Goal: Task Accomplishment & Management: Use online tool/utility

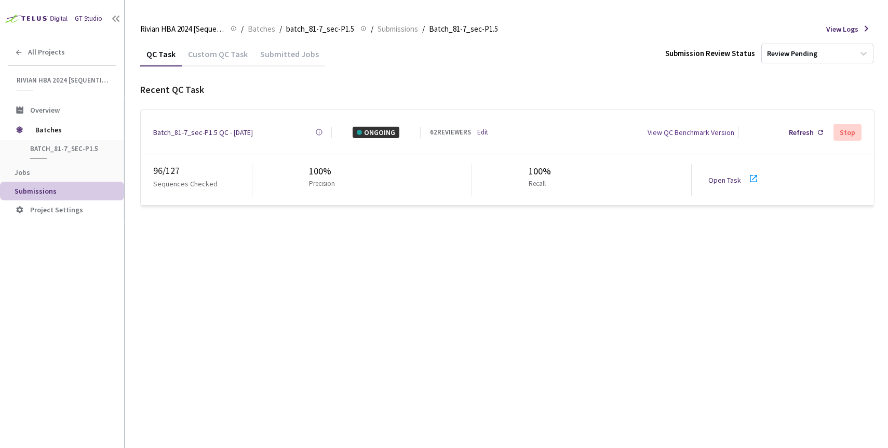
click at [211, 130] on div "Batch_81-7_sec-P1.5 QC - [DATE]" at bounding box center [203, 132] width 100 height 11
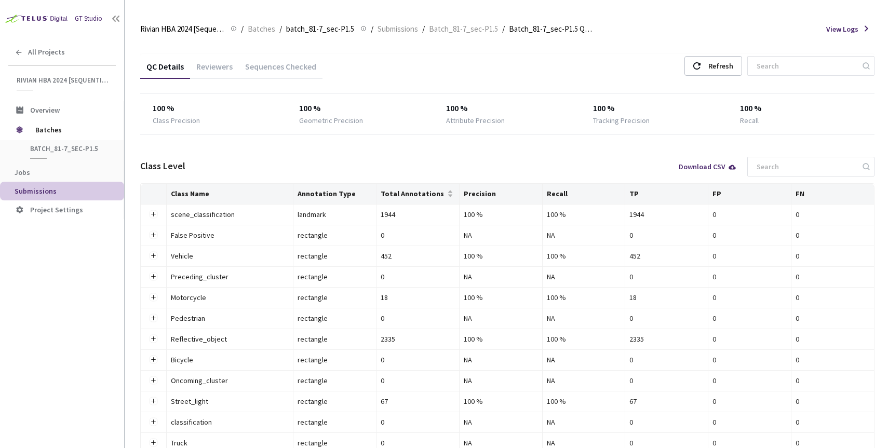
click at [214, 68] on div "Reviewers" at bounding box center [214, 70] width 49 height 18
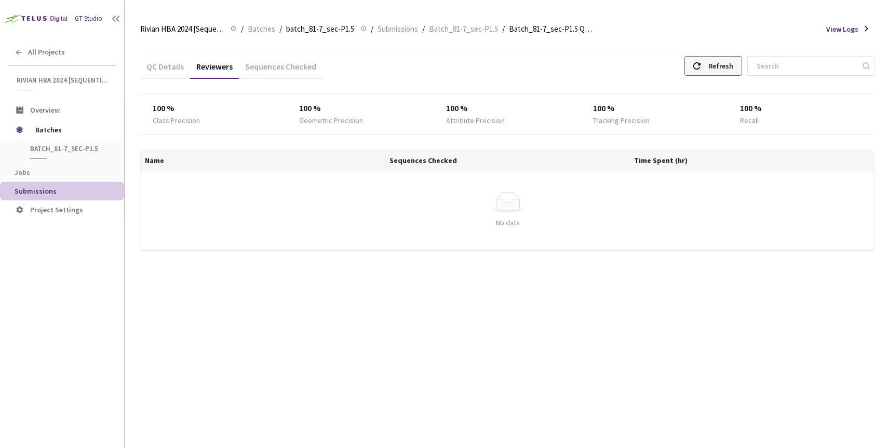
click at [701, 64] on icon at bounding box center [696, 65] width 7 height 7
click at [713, 72] on div "Refresh" at bounding box center [713, 66] width 58 height 20
click at [669, 146] on div "QC Details Reviewers Sequences Checked Refresh 100 % Class Precision 100 % Geom…" at bounding box center [507, 160] width 734 height 213
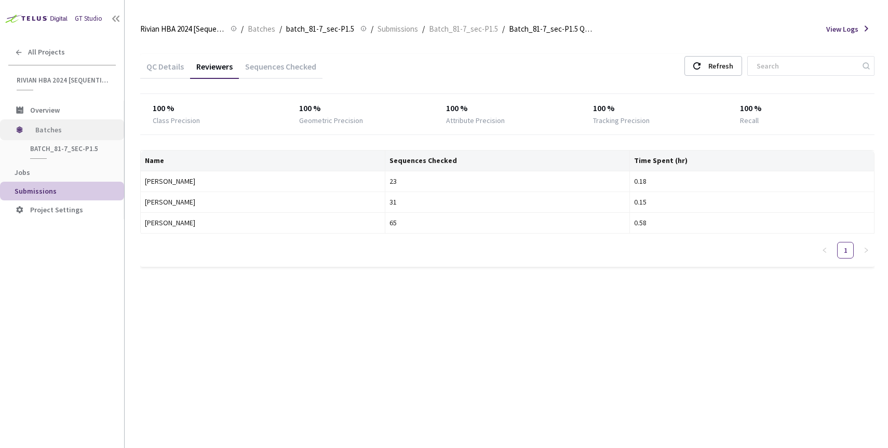
click at [45, 129] on span "Batches" at bounding box center [70, 129] width 71 height 21
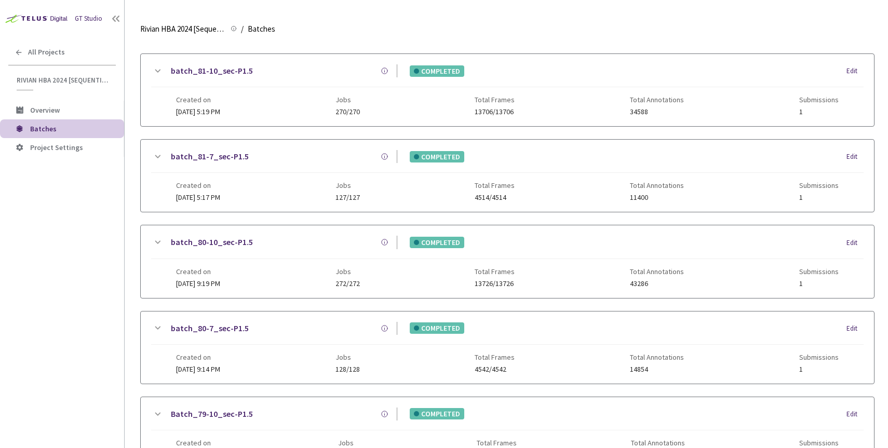
scroll to position [357, 0]
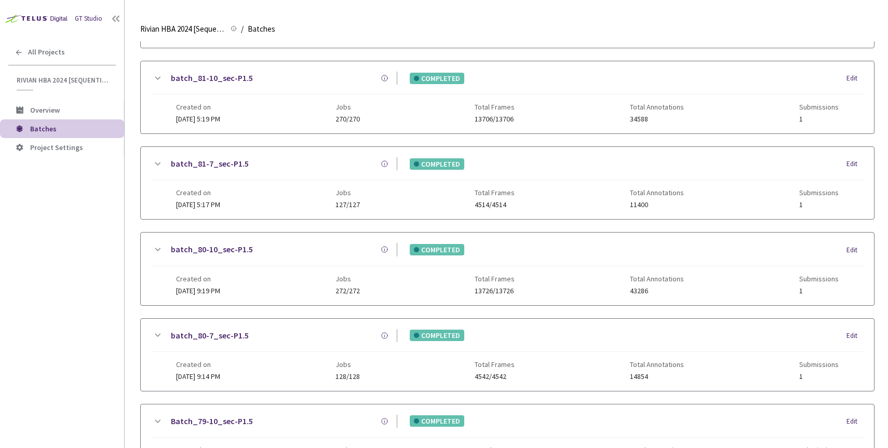
click at [224, 81] on link "batch_81-10_sec-P1.5" at bounding box center [212, 78] width 82 height 13
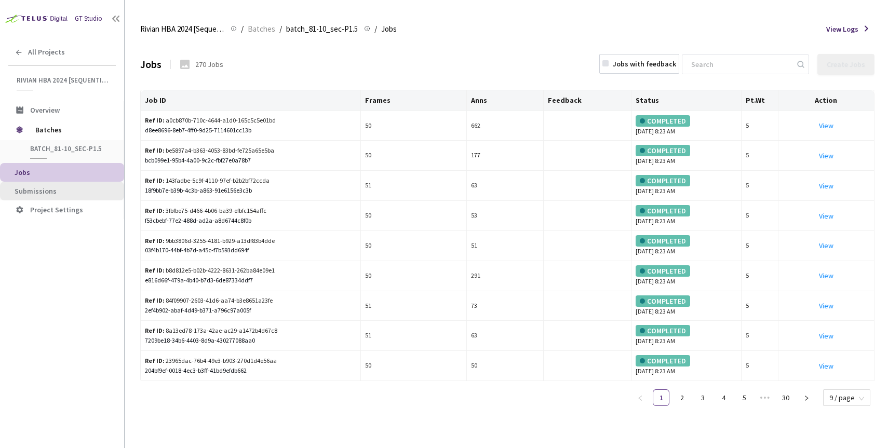
click at [58, 190] on span "Submissions" at bounding box center [65, 191] width 101 height 9
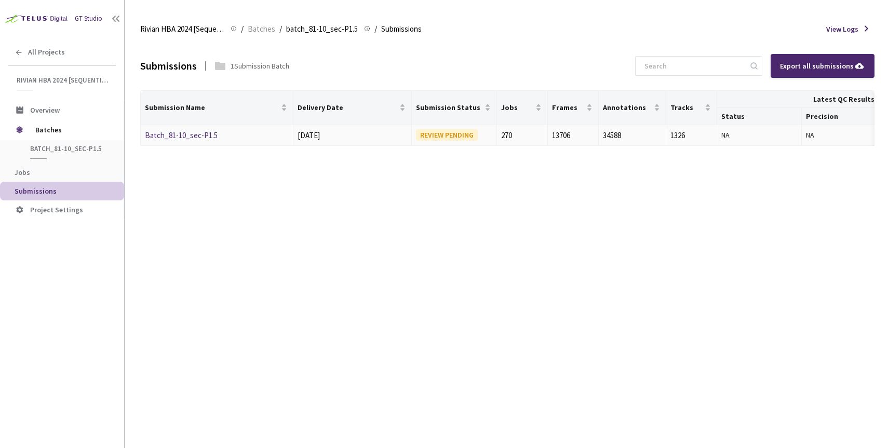
click at [175, 137] on link "Batch_81-10_sec-P1.5" at bounding box center [181, 135] width 73 height 10
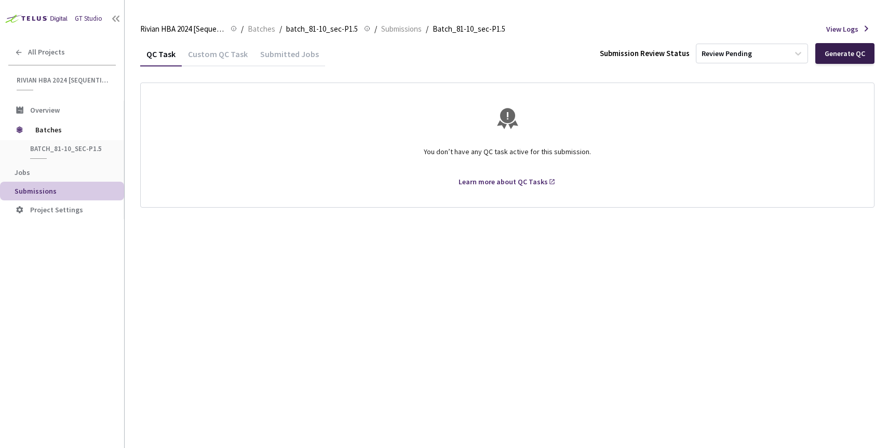
click at [839, 53] on div "Generate QC" at bounding box center [845, 53] width 41 height 8
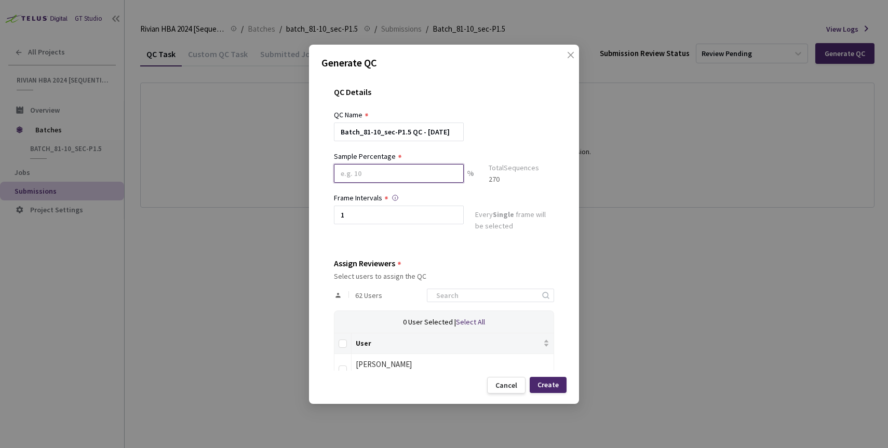
click at [372, 170] on input at bounding box center [399, 173] width 130 height 19
type input "100"
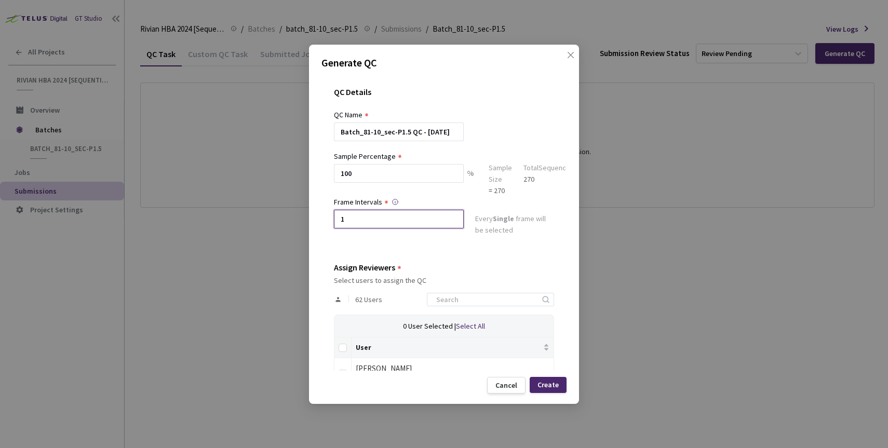
click at [371, 213] on input "1" at bounding box center [399, 219] width 130 height 19
type input "2"
click at [346, 352] on input "Select all" at bounding box center [343, 348] width 8 height 8
checkbox input "true"
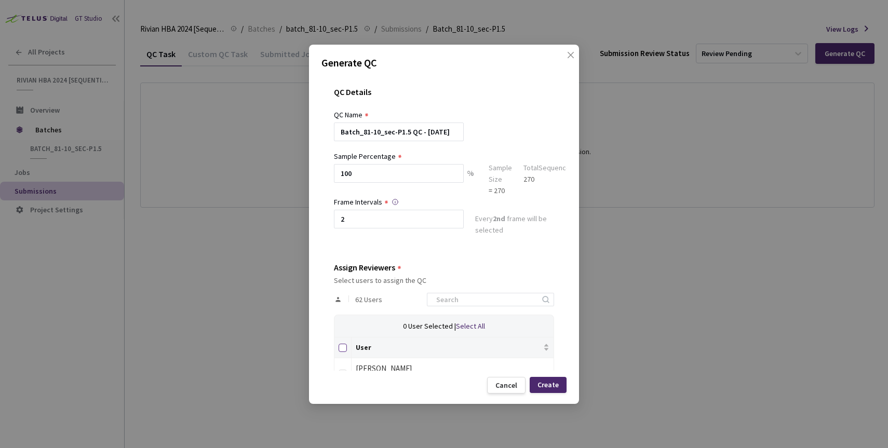
checkbox input "true"
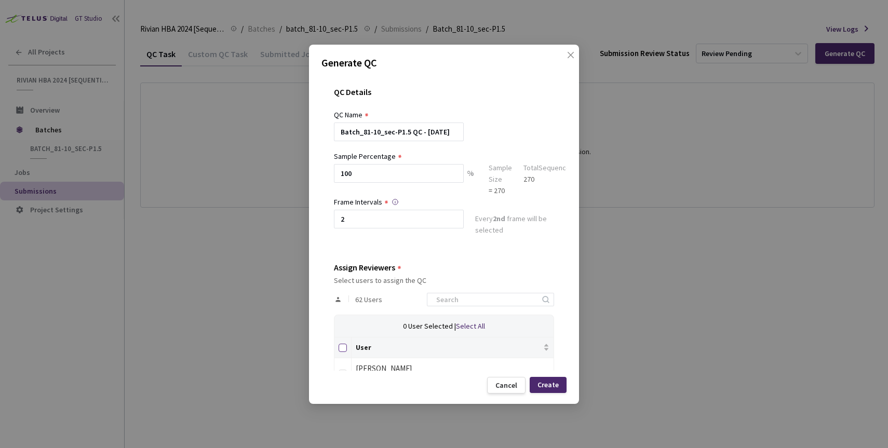
checkbox input "true"
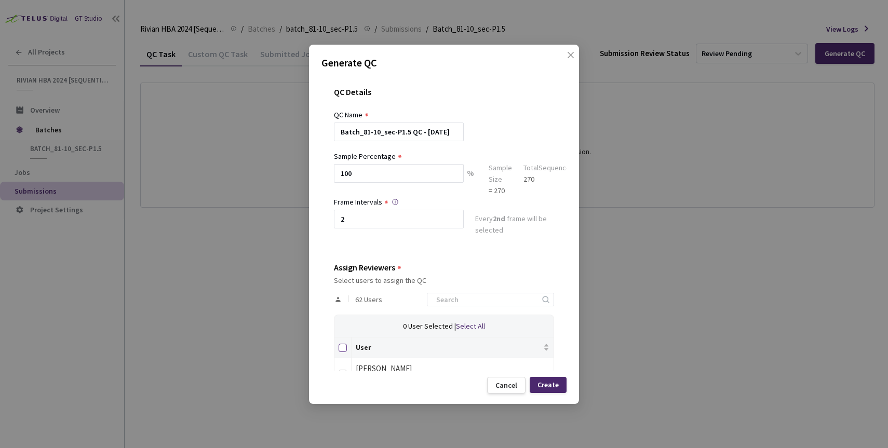
checkbox input "true"
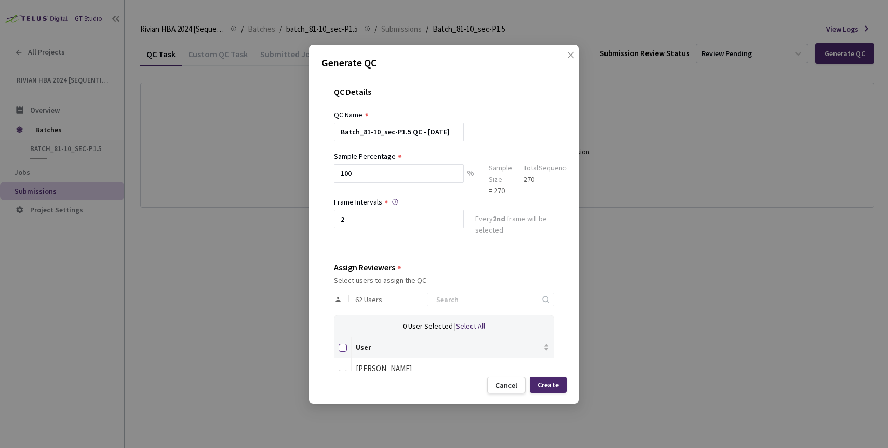
checkbox input "true"
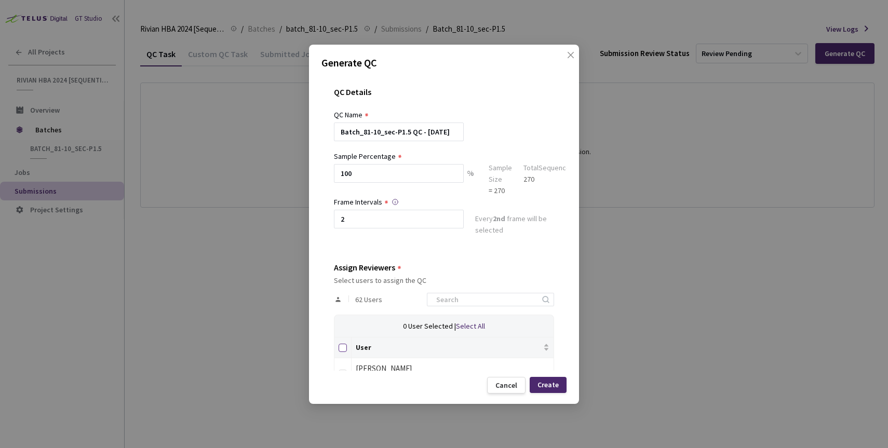
checkbox input "true"
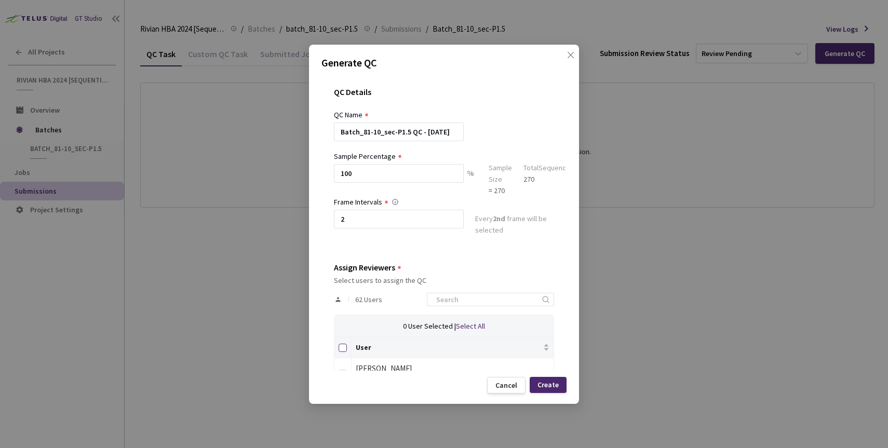
checkbox input "true"
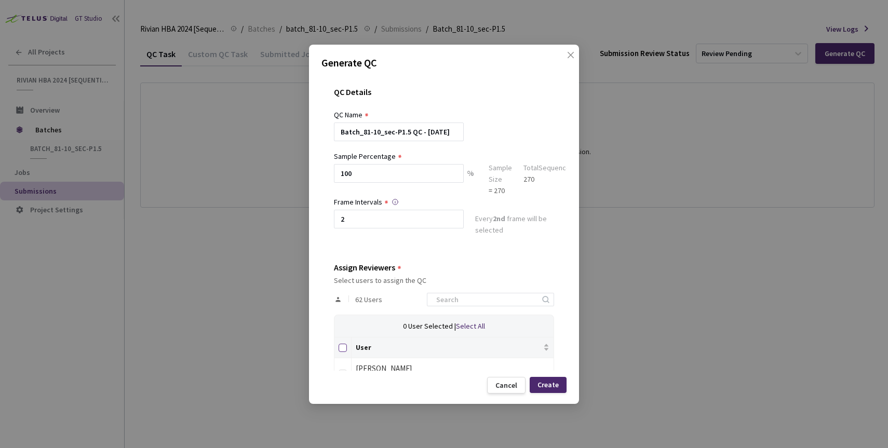
checkbox input "true"
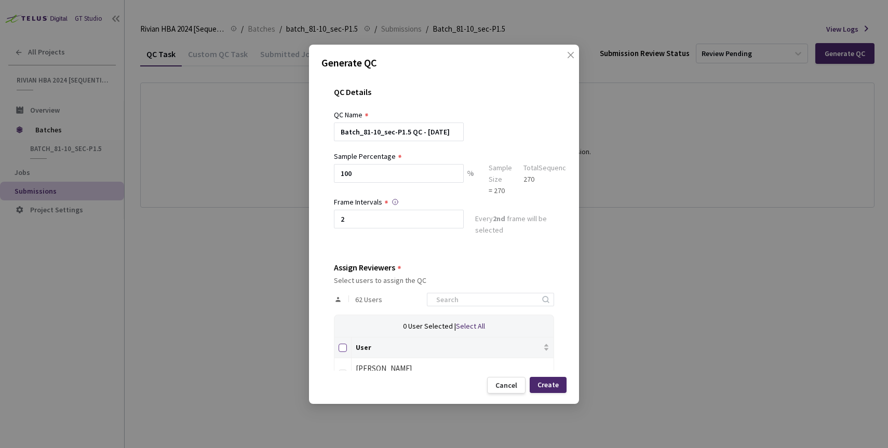
checkbox input "true"
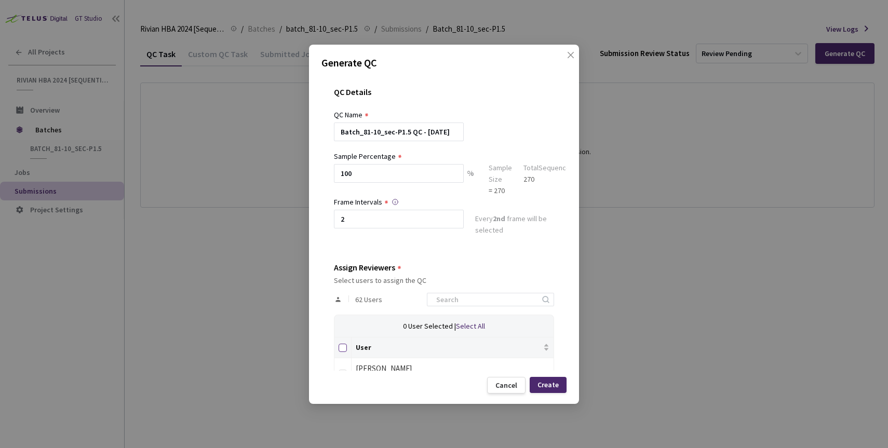
checkbox input "true"
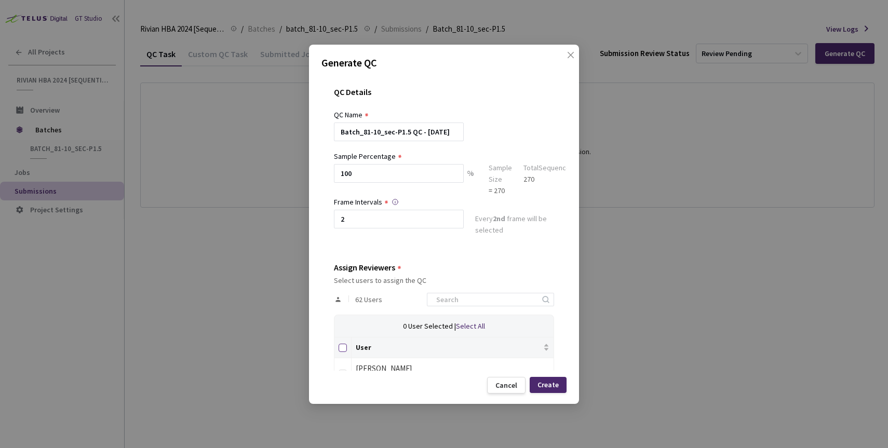
checkbox input "true"
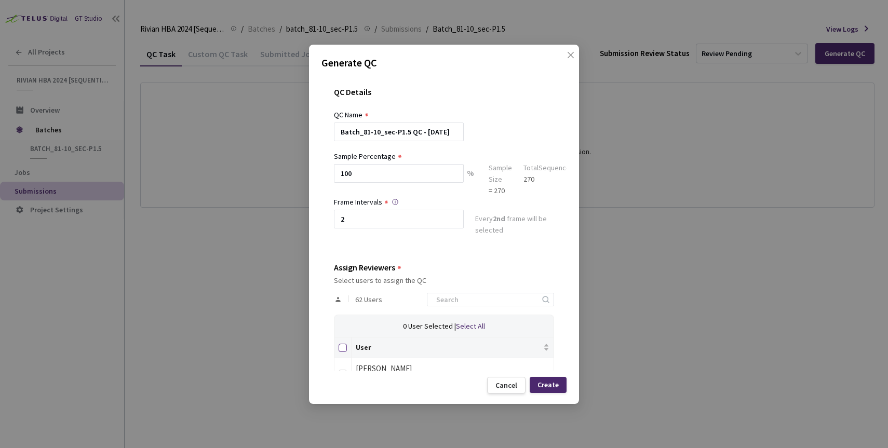
checkbox input "true"
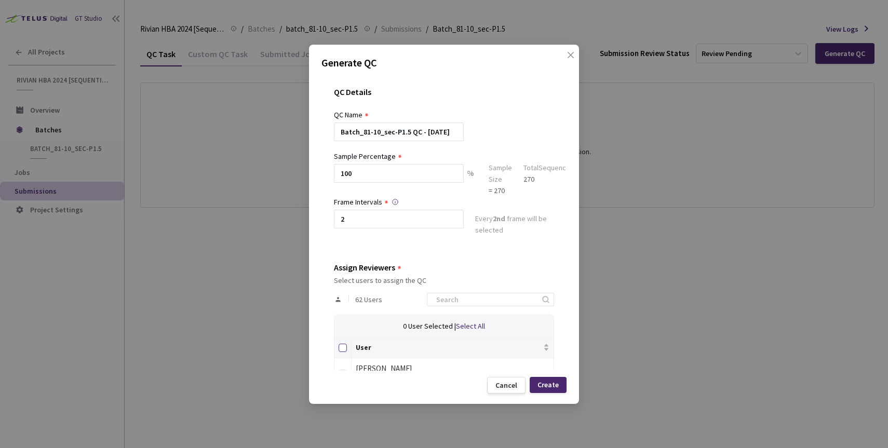
checkbox input "true"
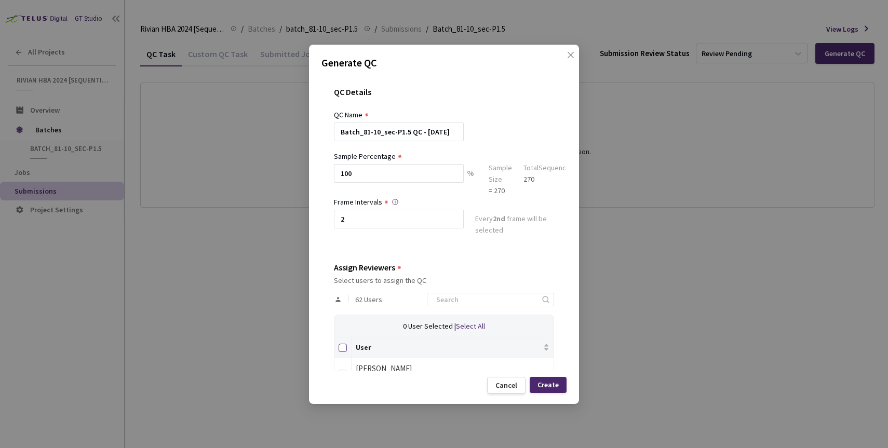
checkbox input "true"
click at [547, 367] on div "QC Details QC Name Batch_81-10_sec-P1.5 QC - 09 Sep, 2025 Sample Percentage 100…" at bounding box center [443, 223] width 245 height 296
click at [547, 386] on div "Create" at bounding box center [548, 385] width 21 height 8
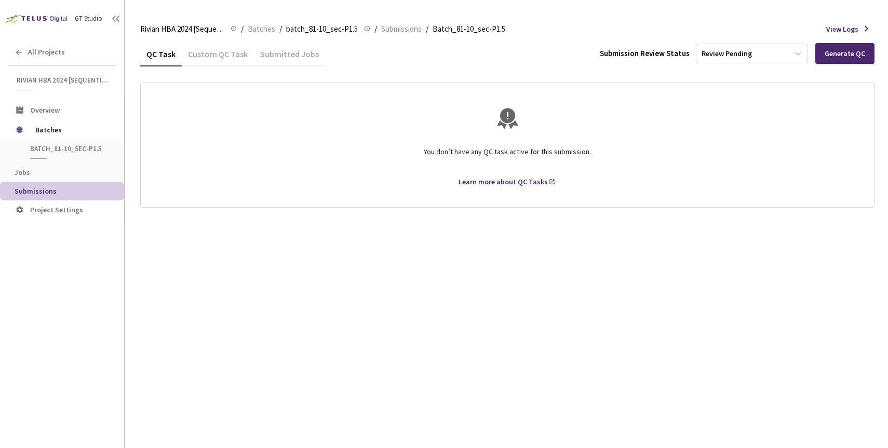
click at [547, 386] on div "QC Task Custom QC Task Submitted Jobs Submission Review Status Review Pending G…" at bounding box center [507, 245] width 734 height 407
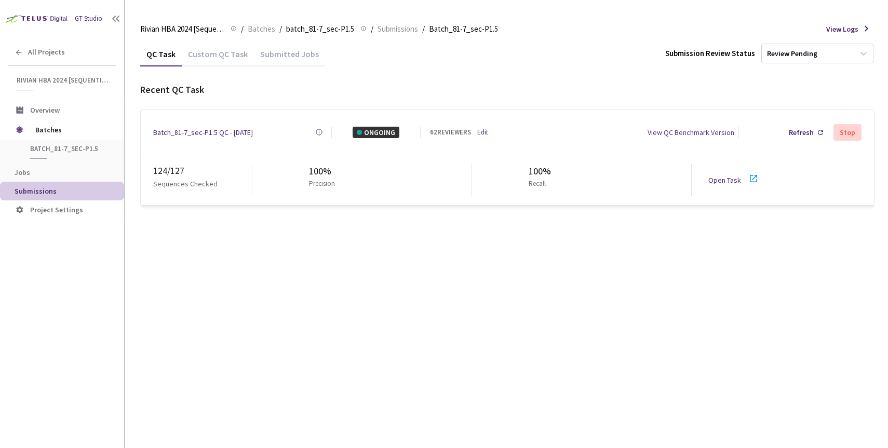
click at [486, 122] on div "Batch_81-7_sec-P1.5 QC - 08 Sep, 2025 Created at 08 Sep, 2025 at 6:23 PM GMT+2 …" at bounding box center [507, 132] width 733 height 45
click at [483, 127] on link "Edit" at bounding box center [482, 132] width 11 height 10
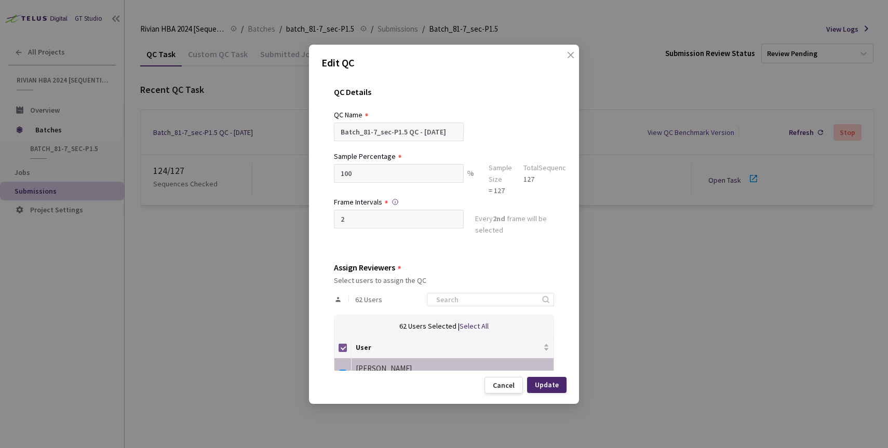
click at [340, 342] on label at bounding box center [343, 347] width 8 height 11
click at [340, 344] on input "Select all" at bounding box center [343, 348] width 8 height 8
checkbox input "false"
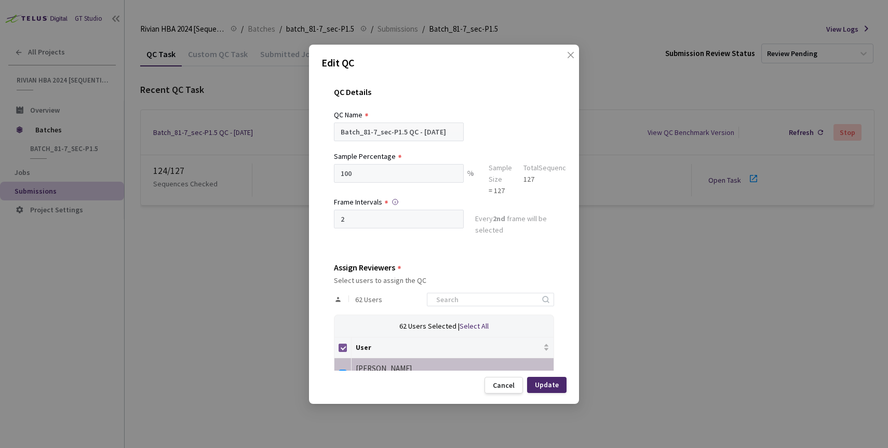
checkbox input "false"
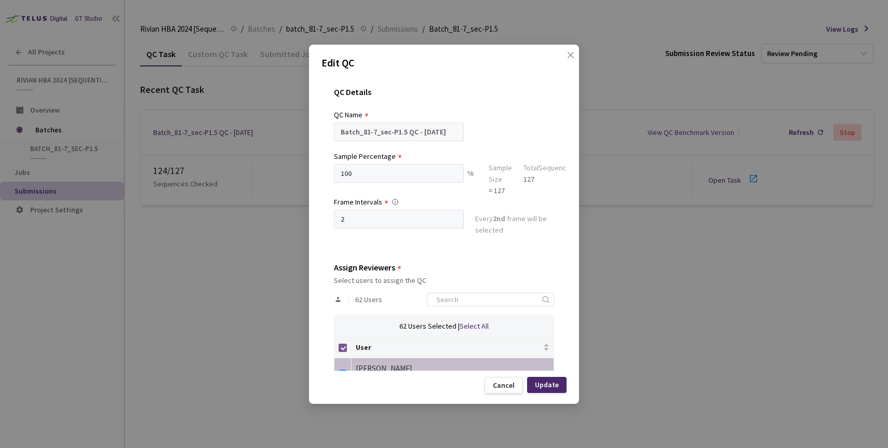
checkbox input "false"
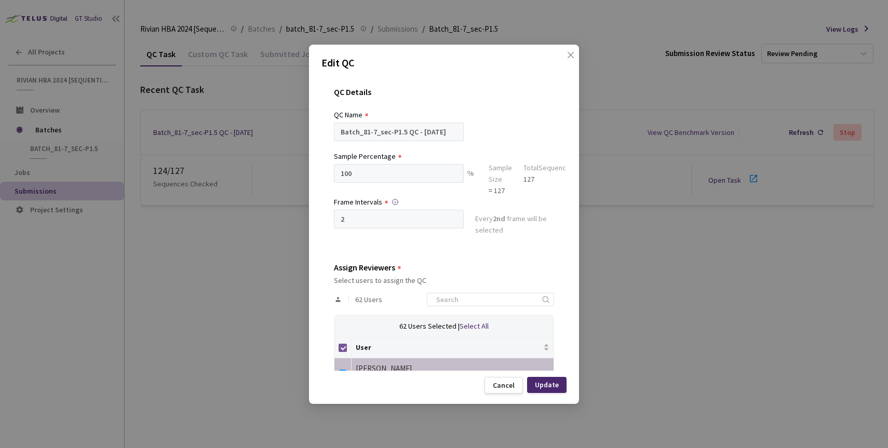
checkbox input "false"
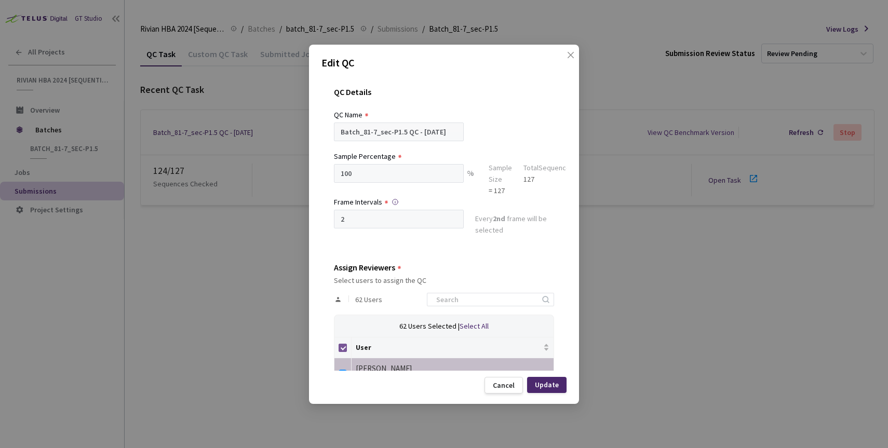
checkbox input "false"
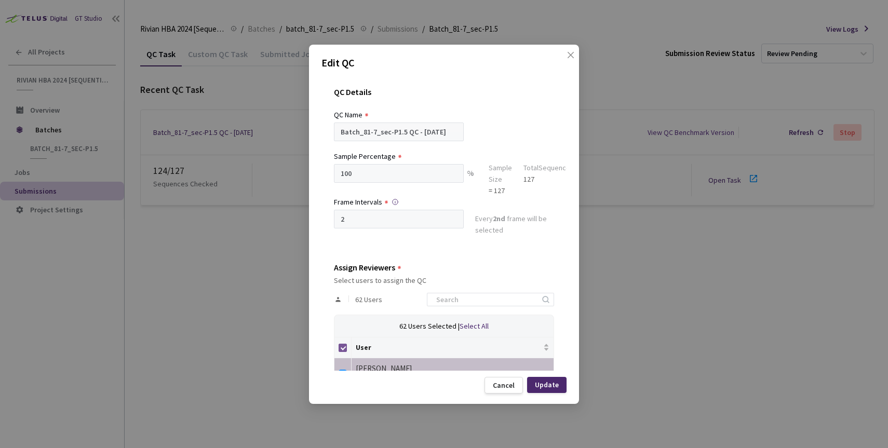
checkbox input "false"
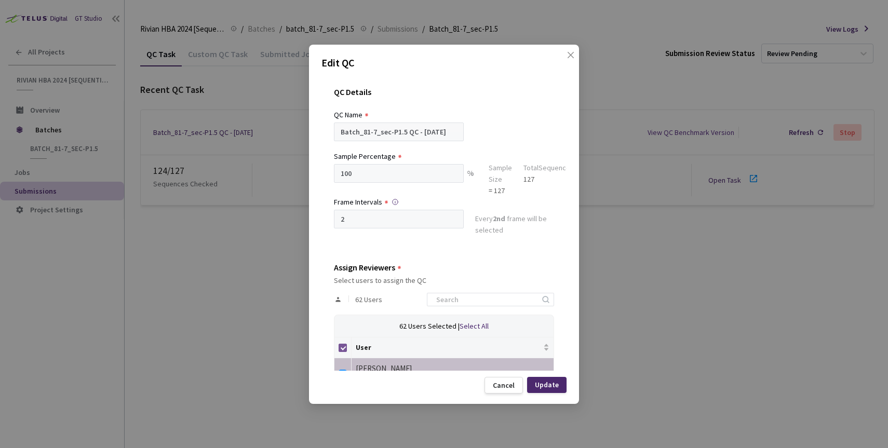
checkbox input "false"
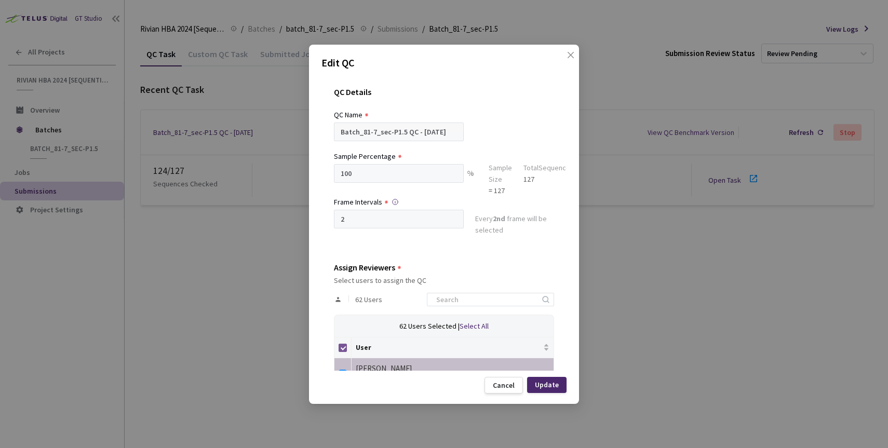
checkbox input "false"
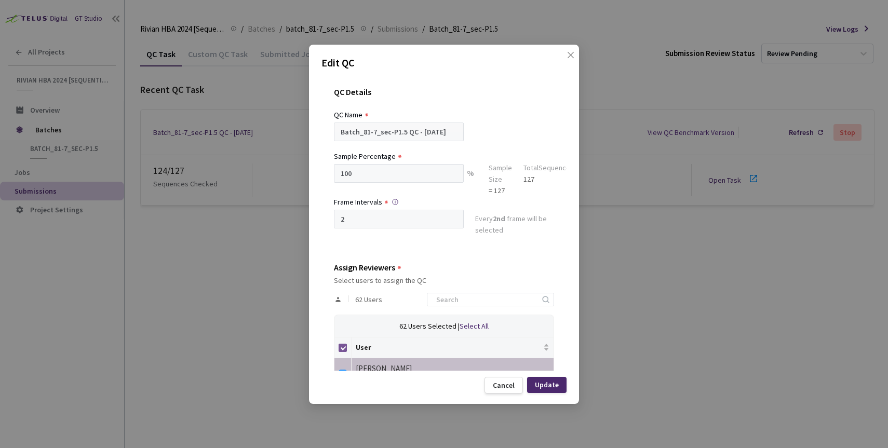
checkbox input "false"
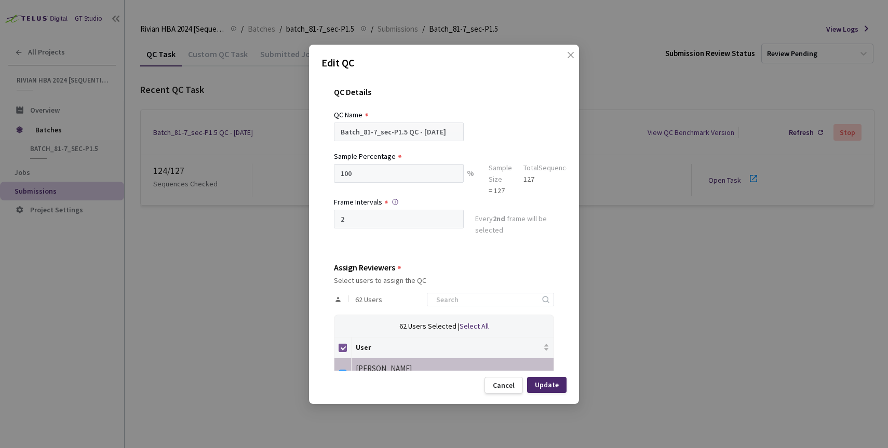
checkbox input "false"
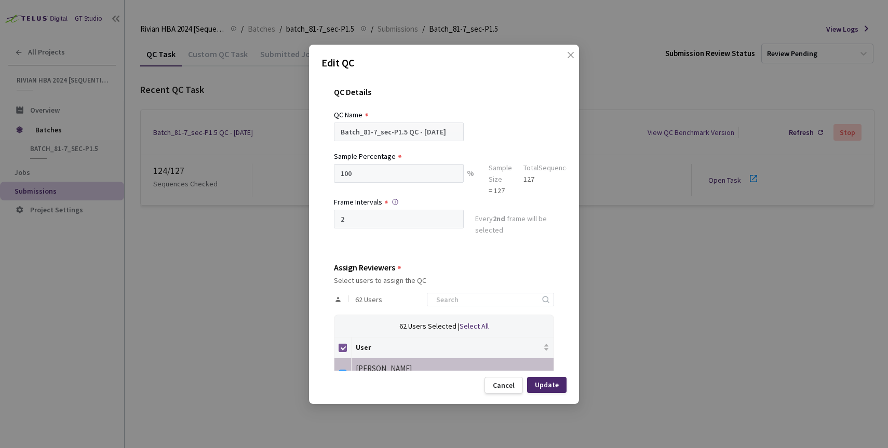
checkbox input "false"
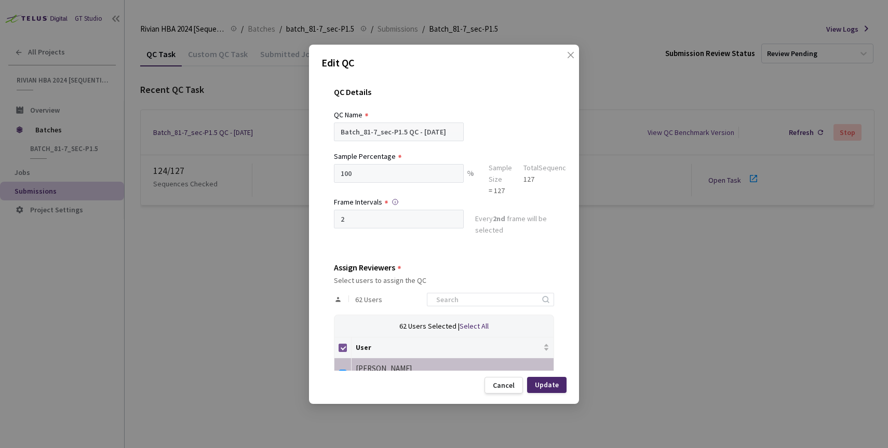
checkbox input "false"
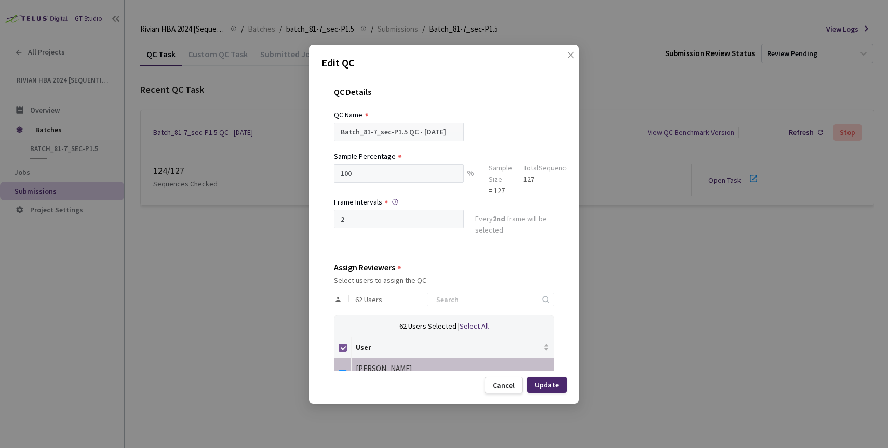
checkbox input "false"
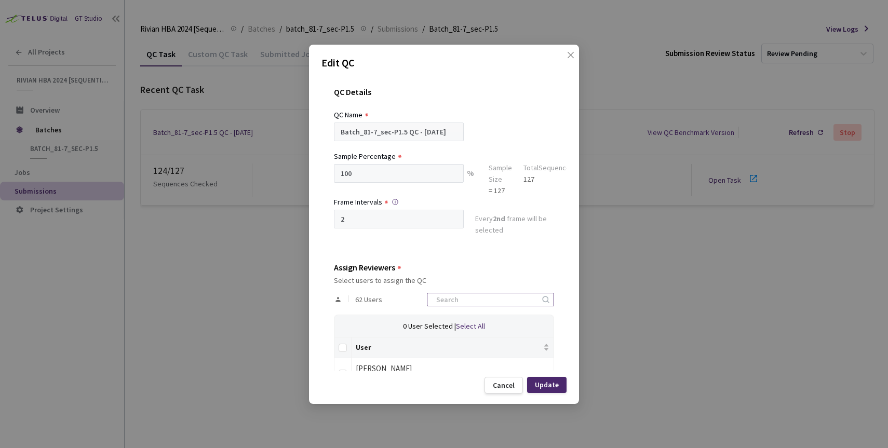
click at [444, 302] on div at bounding box center [490, 300] width 127 height 14
click at [454, 302] on input at bounding box center [485, 299] width 111 height 12
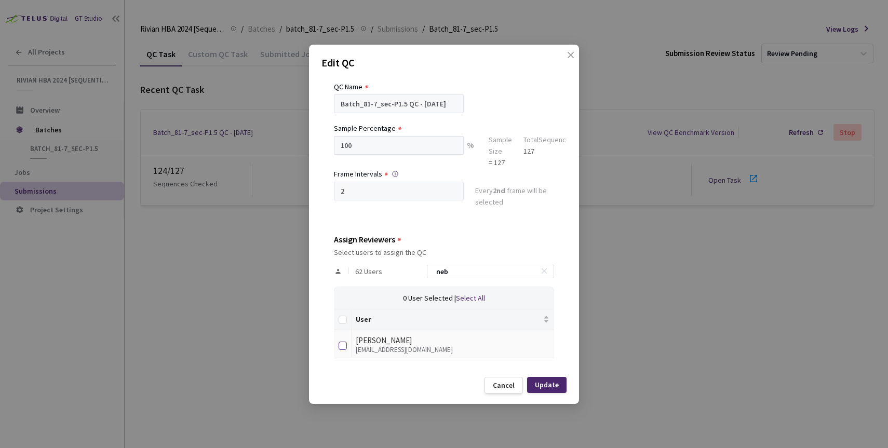
type input "neb"
click at [346, 342] on input "checkbox" at bounding box center [343, 346] width 8 height 8
checkbox input "true"
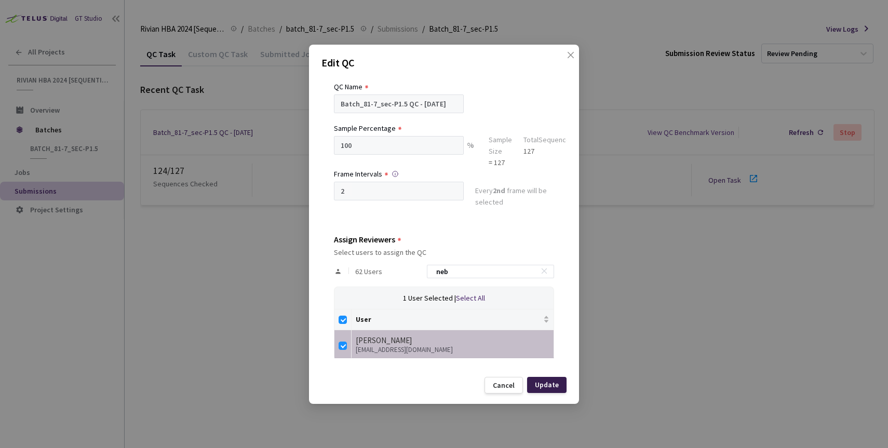
click at [553, 390] on div "Update" at bounding box center [546, 385] width 39 height 16
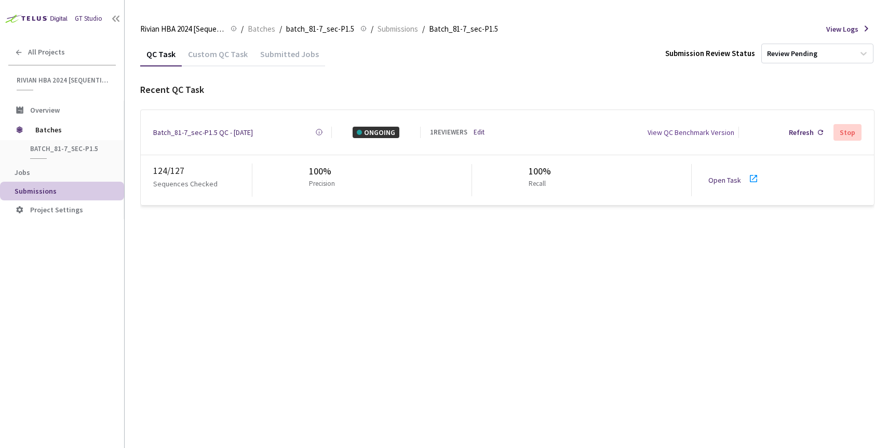
click at [720, 177] on link "Open Task" at bounding box center [724, 180] width 33 height 9
